Goal: Information Seeking & Learning: Check status

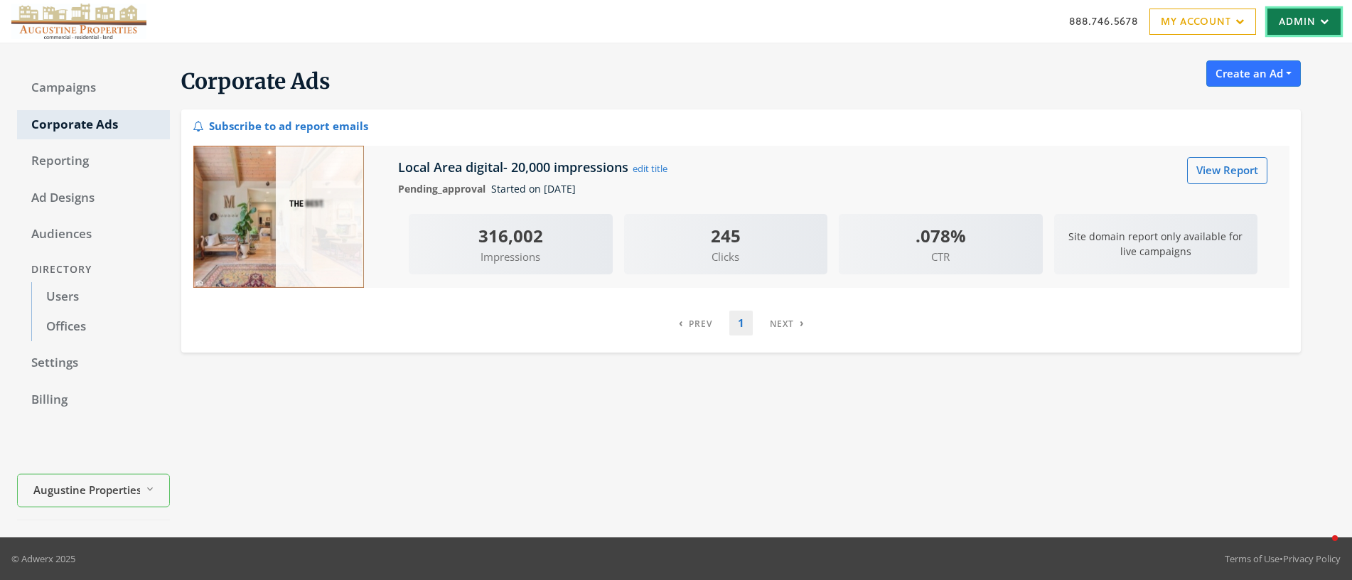
click at [1289, 21] on link "Admin" at bounding box center [1303, 22] width 73 height 26
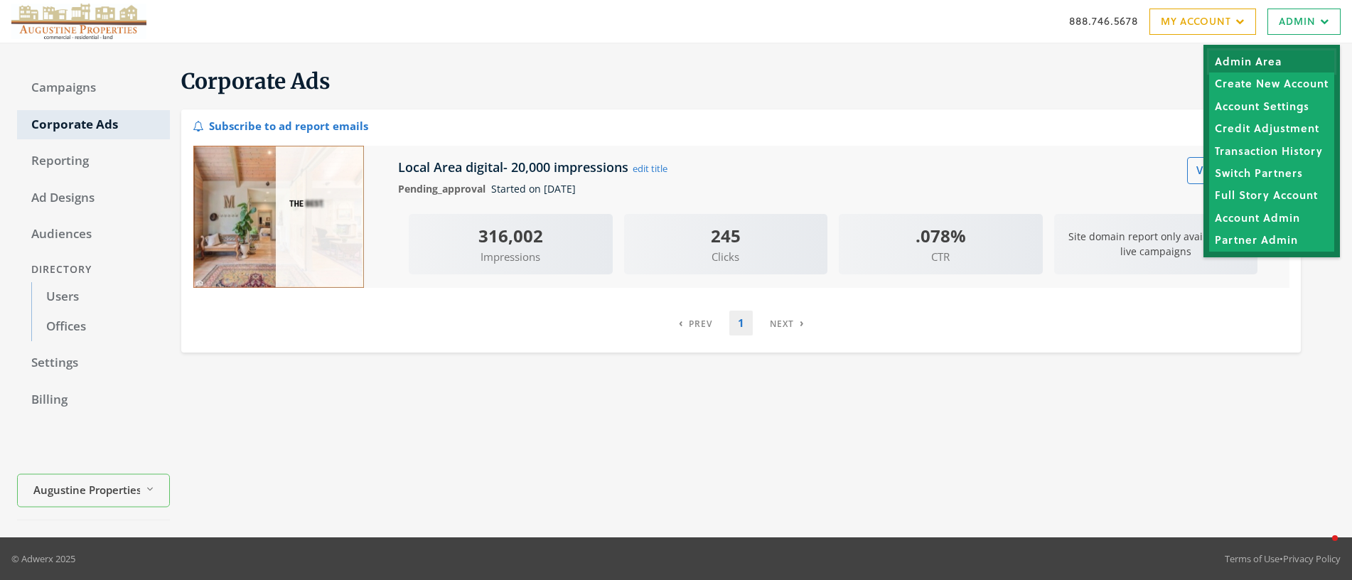
click at [1273, 60] on link "Admin Area" at bounding box center [1271, 61] width 125 height 22
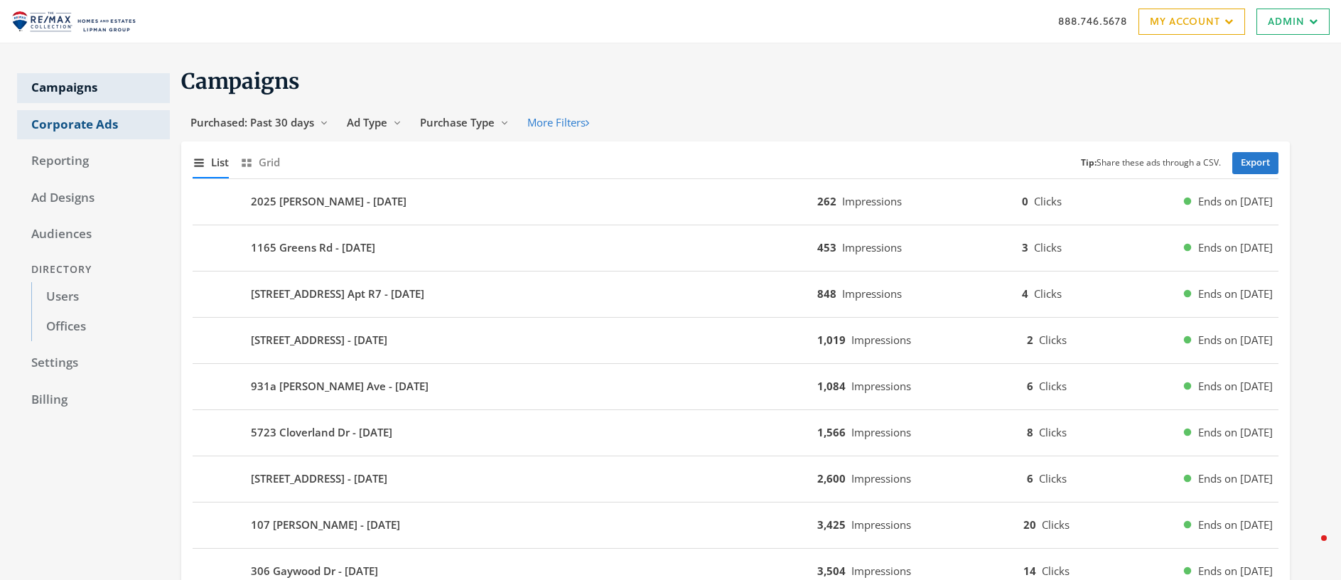
click at [66, 119] on link "Corporate Ads" at bounding box center [93, 125] width 153 height 30
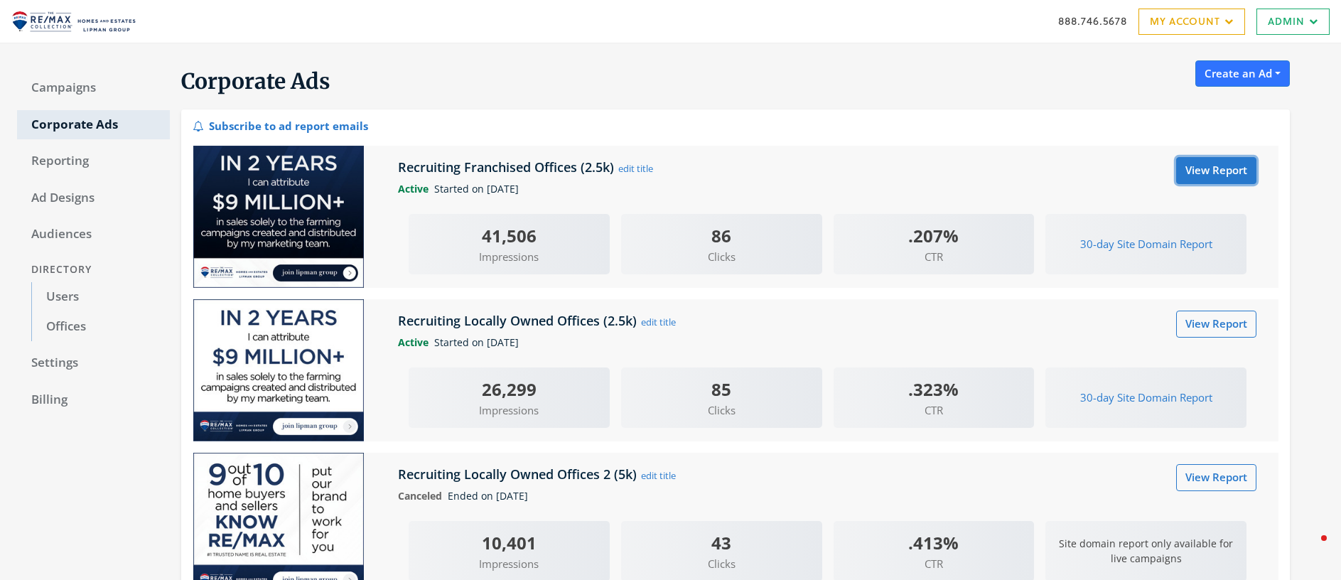
click at [1205, 171] on link "View Report" at bounding box center [1216, 170] width 80 height 26
click at [1225, 326] on link "View Report" at bounding box center [1216, 324] width 80 height 26
click at [69, 92] on link "Campaigns" at bounding box center [93, 88] width 153 height 30
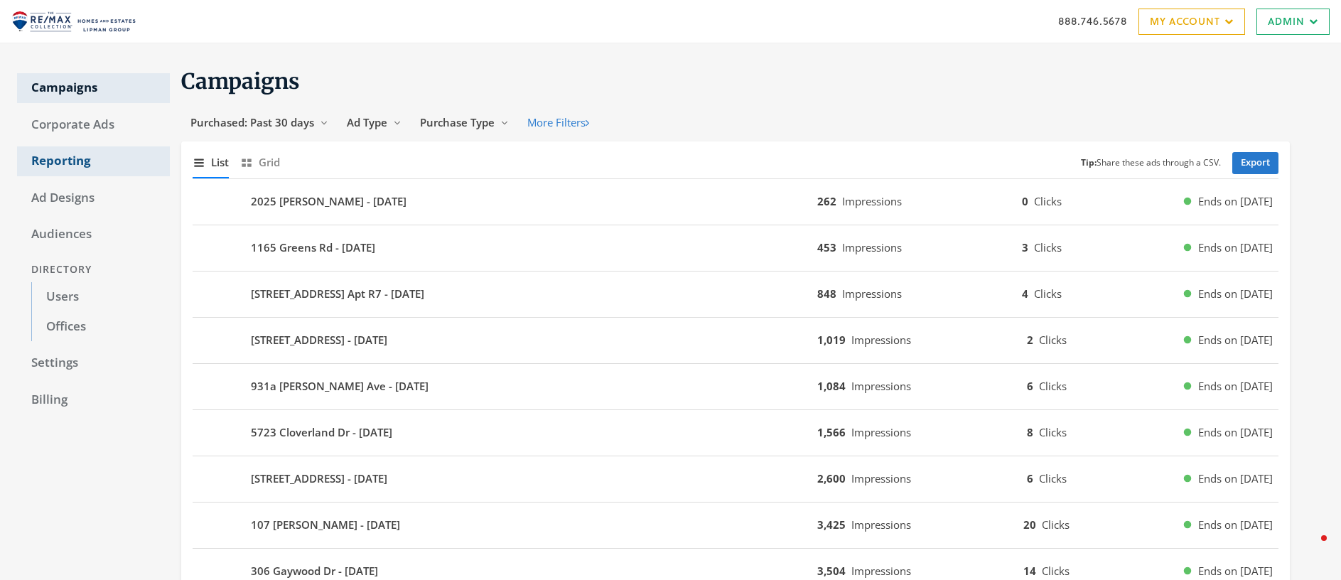
click at [73, 160] on link "Reporting" at bounding box center [93, 161] width 153 height 30
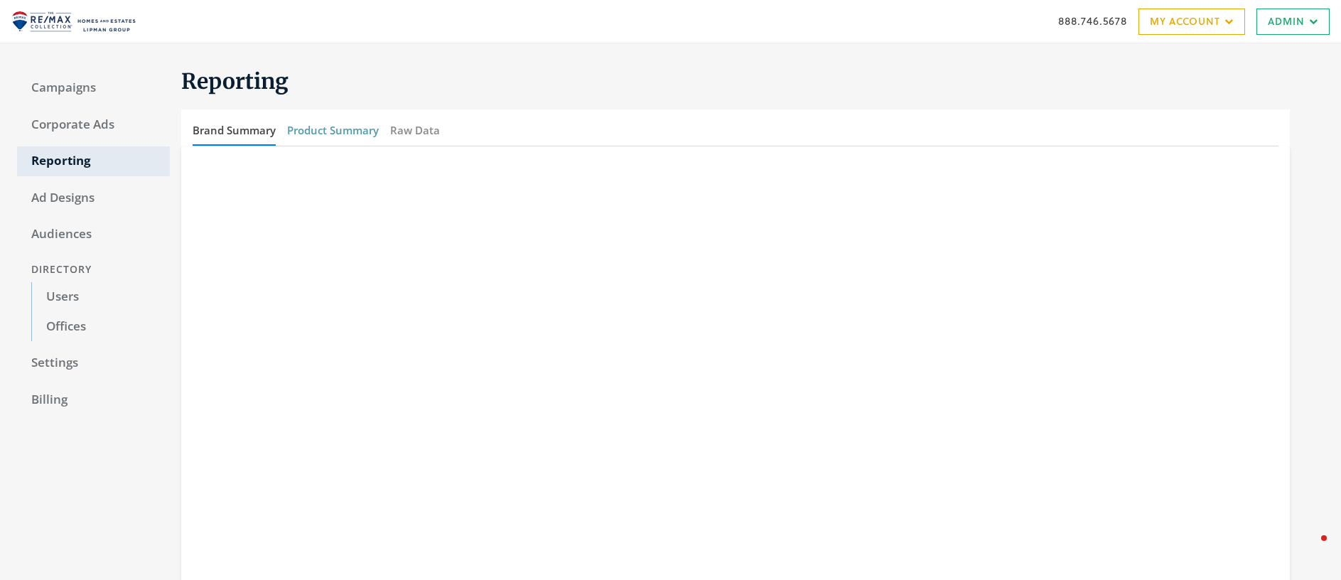
click at [354, 127] on button "Product Summary" at bounding box center [333, 130] width 92 height 31
click at [71, 294] on link "Users" at bounding box center [100, 297] width 139 height 30
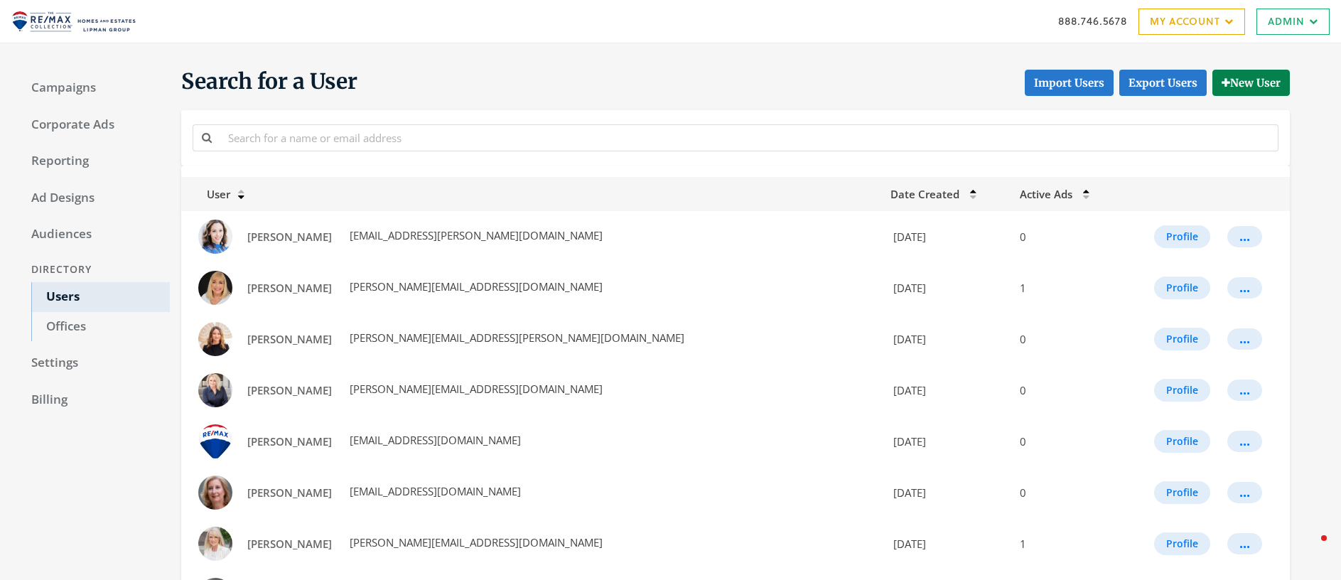
scroll to position [762, 0]
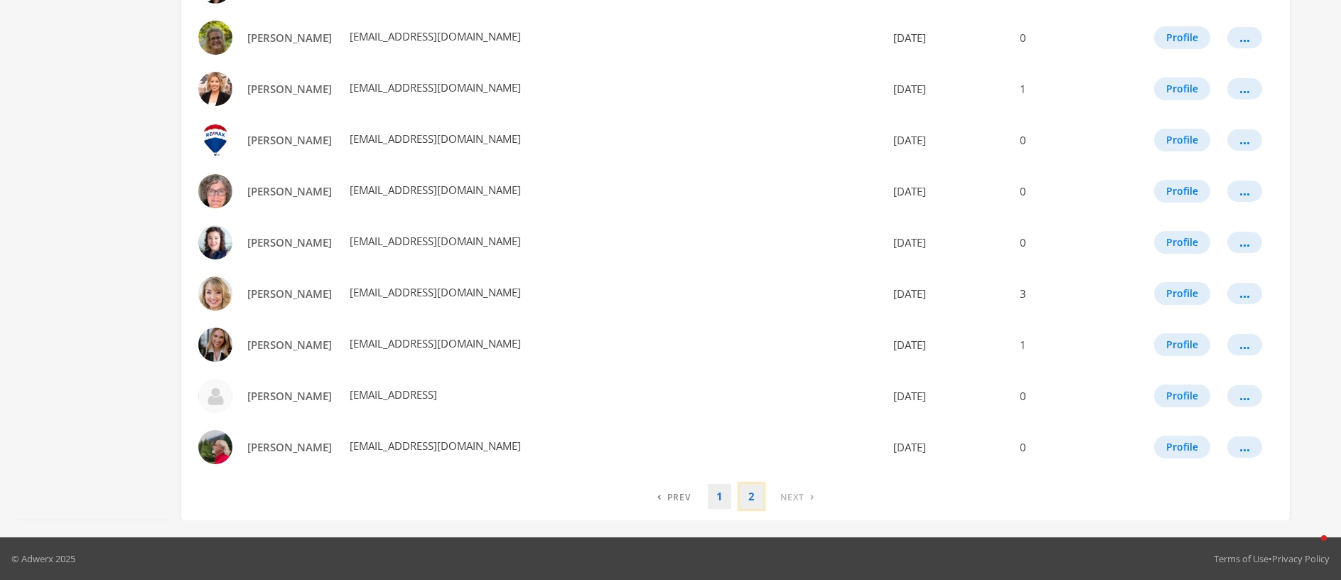
click at [752, 499] on link "2" at bounding box center [751, 496] width 23 height 25
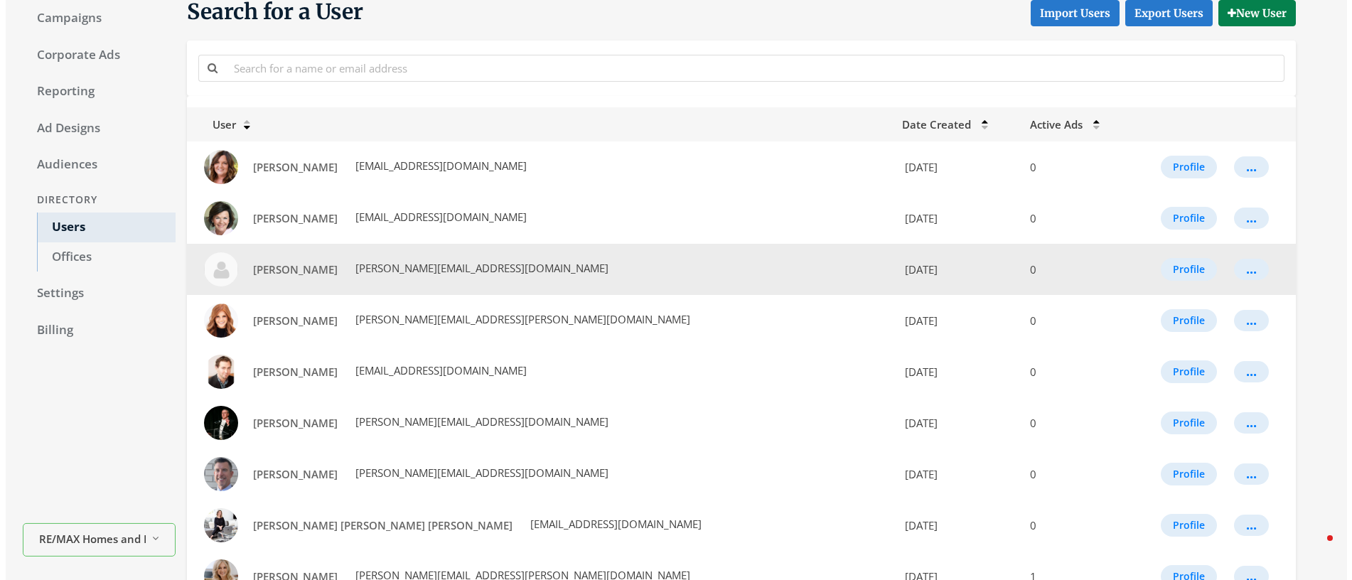
scroll to position [85, 0]
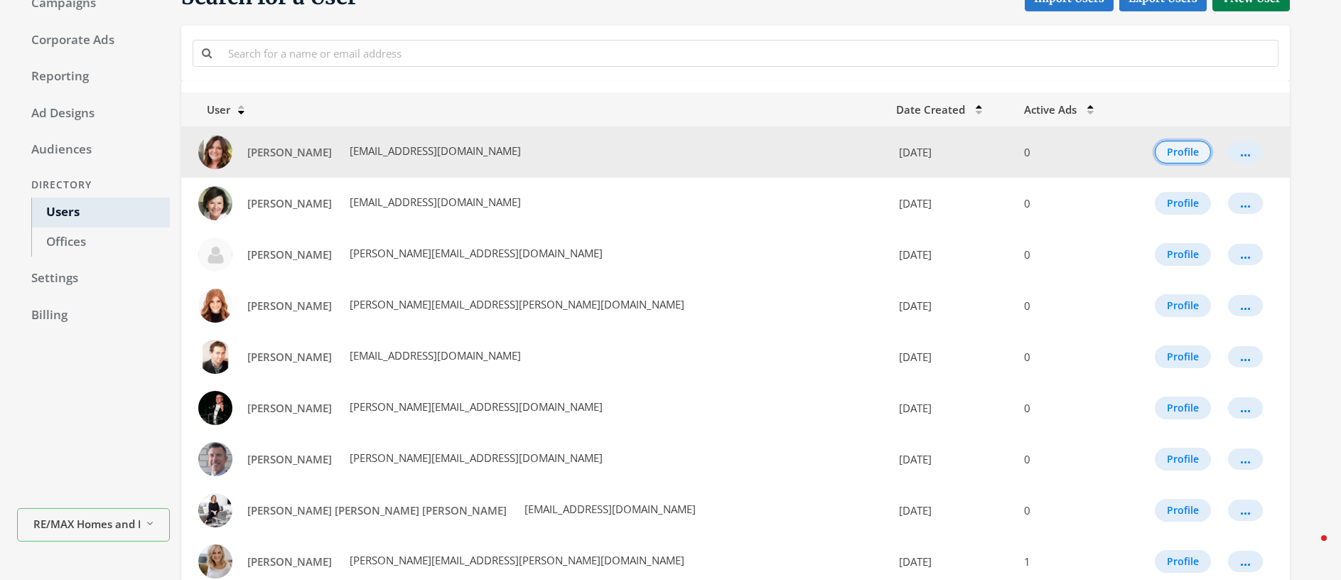
click at [1170, 154] on button "Profile" at bounding box center [1183, 152] width 56 height 23
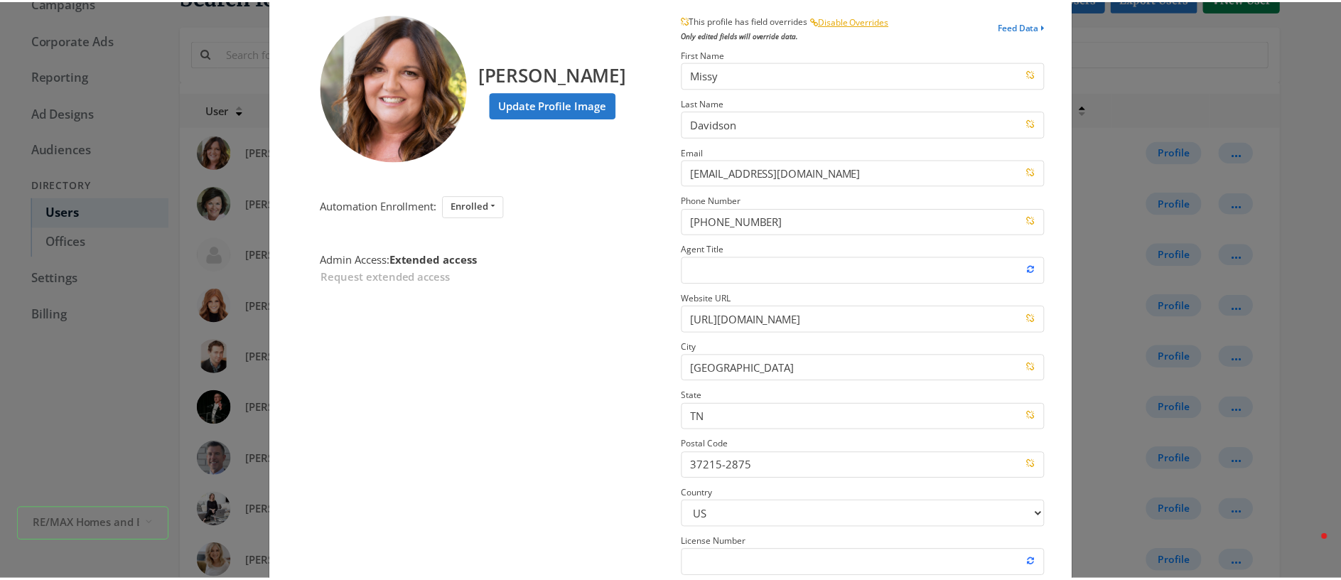
scroll to position [0, 0]
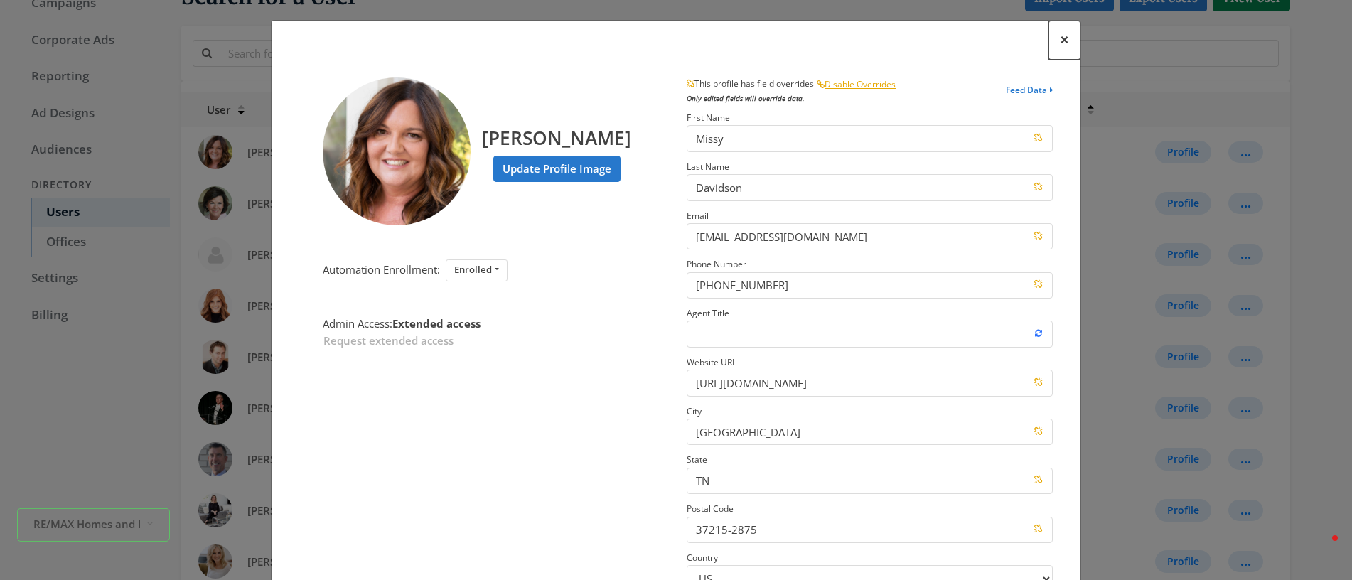
click at [1060, 38] on span "×" at bounding box center [1064, 39] width 9 height 22
click at [1059, 38] on div at bounding box center [735, 53] width 1093 height 32
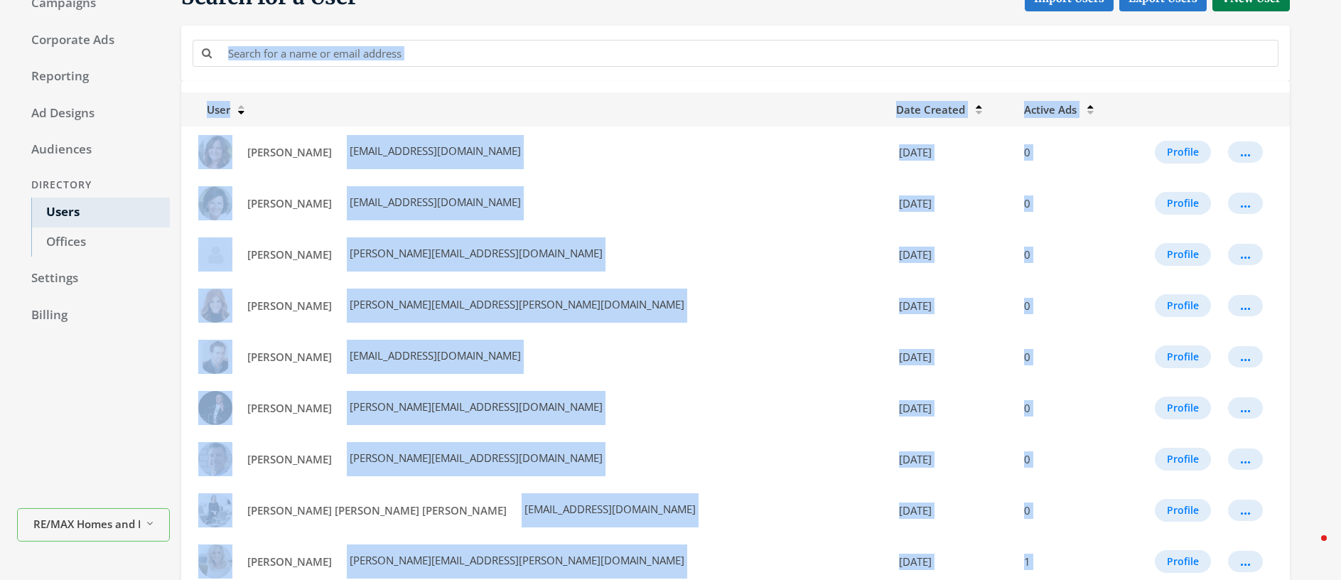
click at [581, 98] on th "User" at bounding box center [534, 109] width 707 height 34
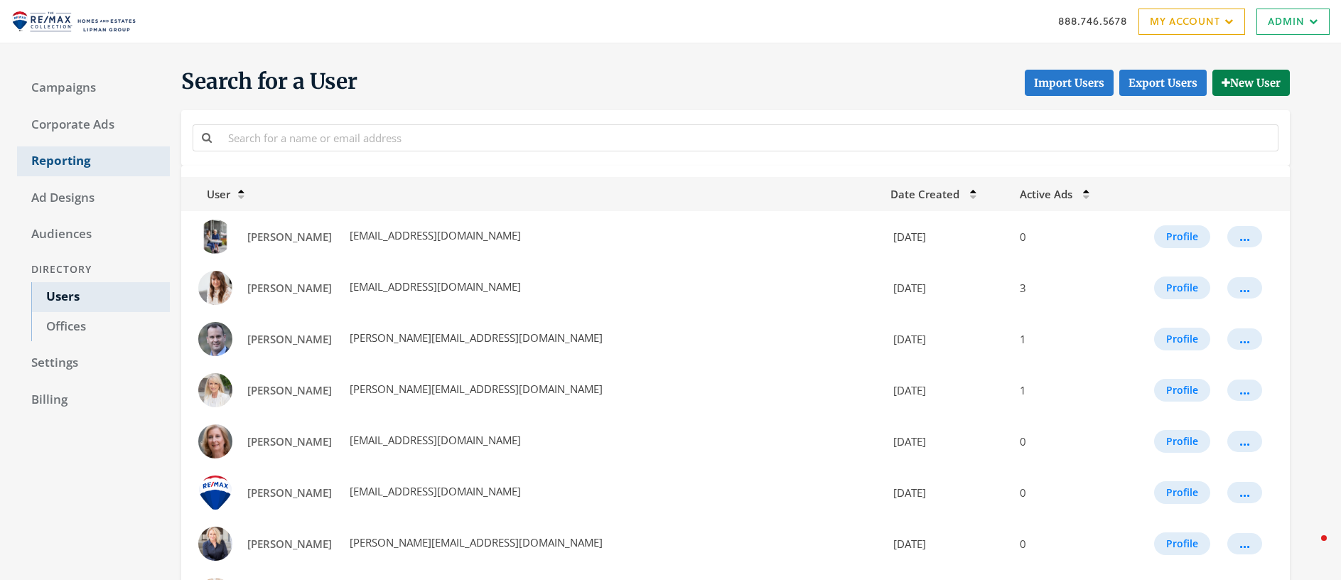
click at [62, 161] on link "Reporting" at bounding box center [93, 161] width 153 height 30
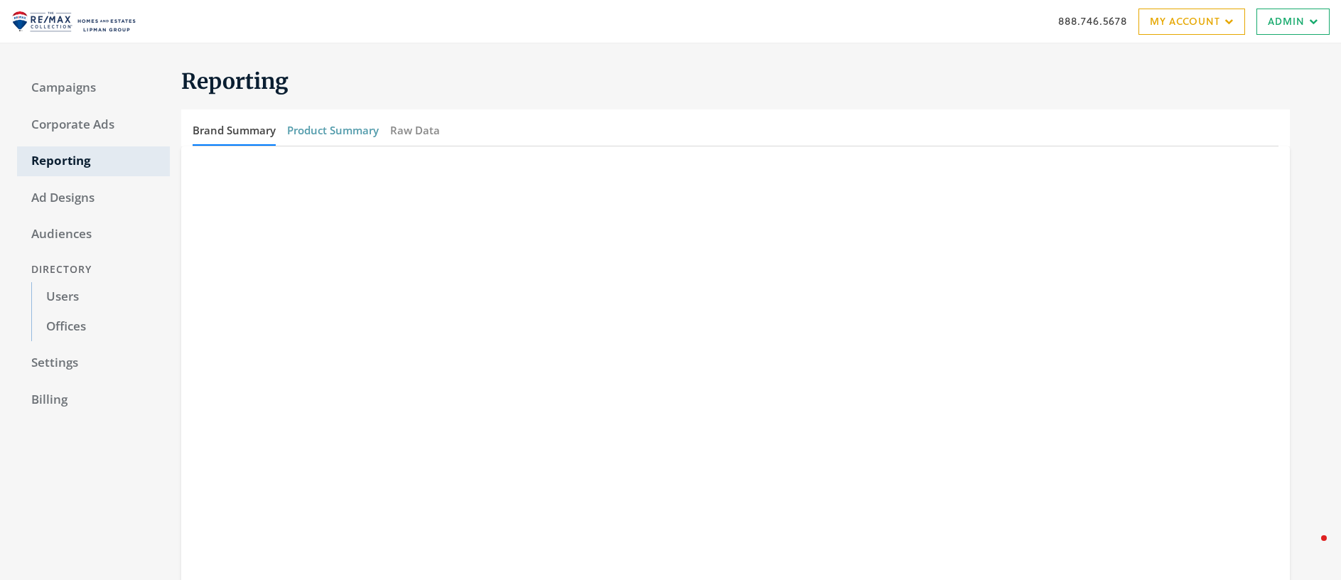
click at [333, 131] on button "Product Summary" at bounding box center [333, 130] width 92 height 31
